Goal: Transaction & Acquisition: Purchase product/service

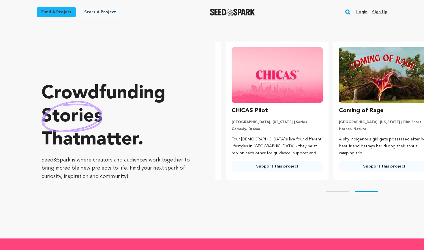
scroll to position [0, 112]
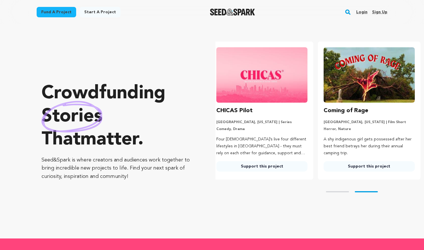
click at [345, 14] on div "Fund a project Start a project Search Login Sign up Start a project Fund a proj…" at bounding box center [207, 12] width 360 height 15
click at [347, 13] on rect "button" at bounding box center [347, 12] width 7 height 7
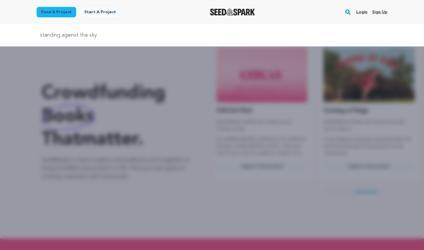
type input "standing against the sky"
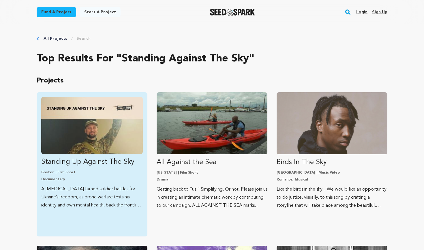
click at [100, 129] on img "Fund Standing Up Against The Sky" at bounding box center [91, 125] width 101 height 57
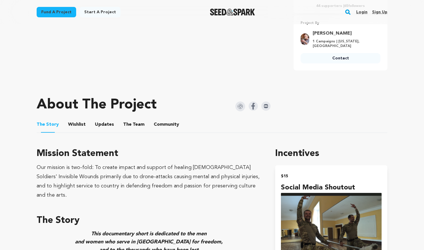
scroll to position [246, 0]
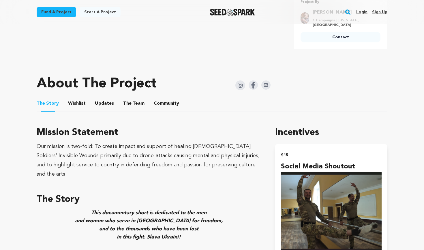
click at [136, 102] on button "The Team" at bounding box center [134, 105] width 14 height 14
